Goal: Obtain resource: Download file/media

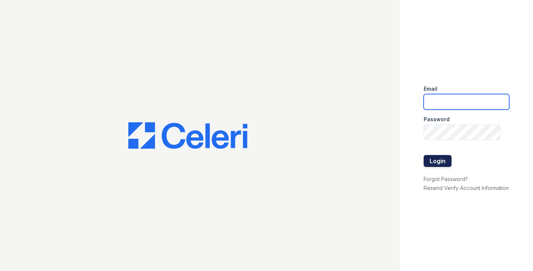
type input "[EMAIL_ADDRESS][DOMAIN_NAME]"
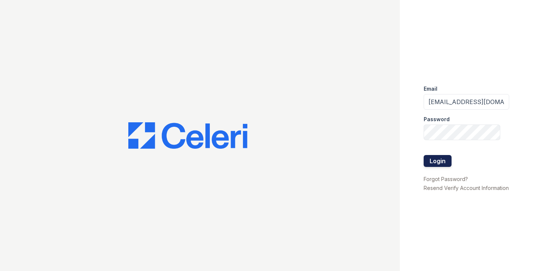
click at [442, 155] on button "Login" at bounding box center [438, 161] width 28 height 12
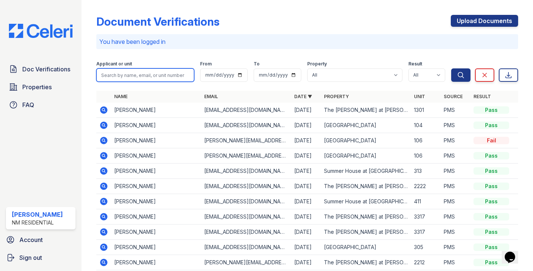
click at [119, 77] on input "search" at bounding box center [145, 74] width 98 height 13
type input "benigno"
click at [451, 68] on button "Search" at bounding box center [460, 74] width 19 height 13
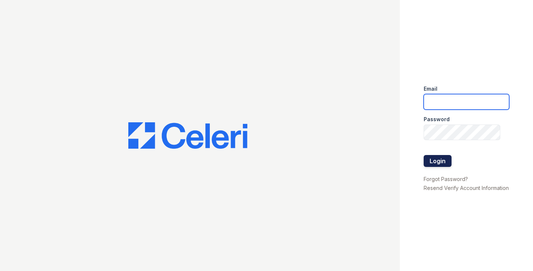
type input "summerhouse@nmresidential.com"
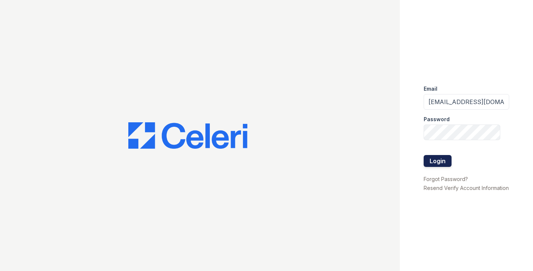
click at [431, 155] on button "Login" at bounding box center [438, 161] width 28 height 12
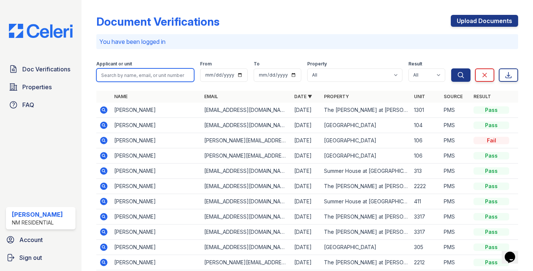
click at [137, 79] on input "search" at bounding box center [145, 74] width 98 height 13
click at [107, 172] on icon at bounding box center [103, 170] width 7 height 7
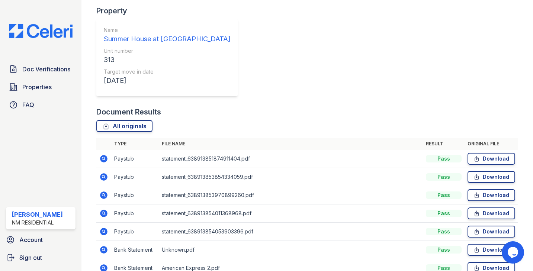
scroll to position [179, 0]
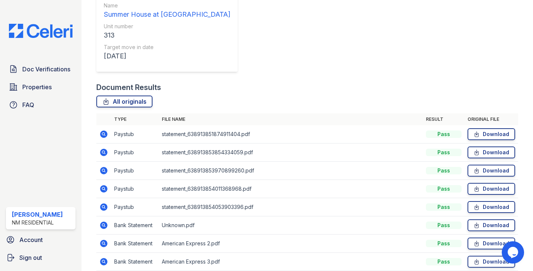
scroll to position [207, 0]
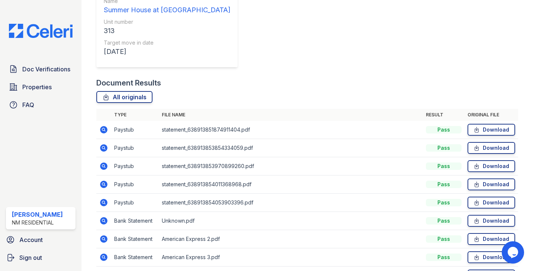
click at [480, 271] on icon at bounding box center [477, 275] width 6 height 7
